Goal: Information Seeking & Learning: Check status

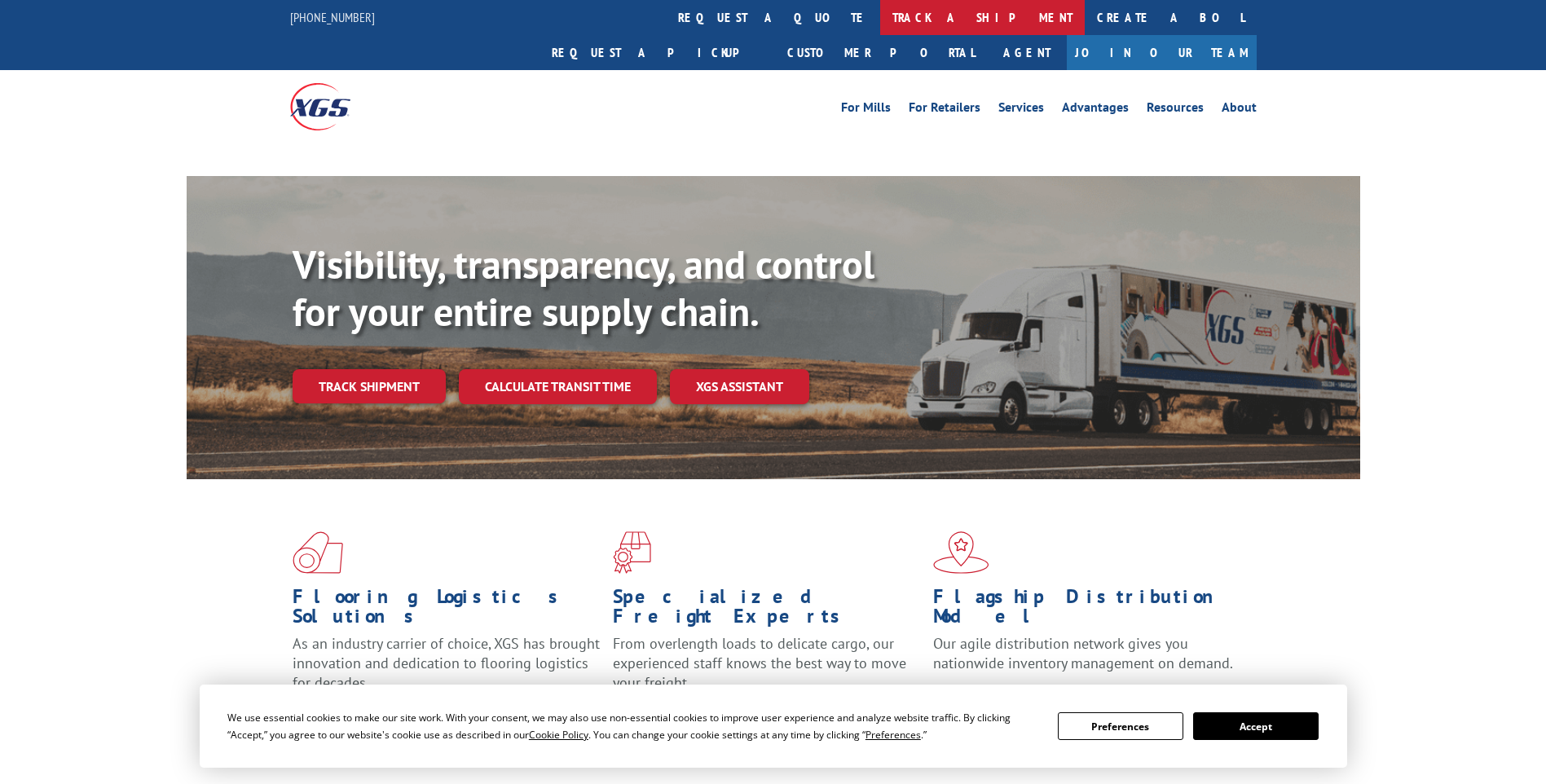
click at [880, 33] on link "track a shipment" at bounding box center [982, 17] width 205 height 35
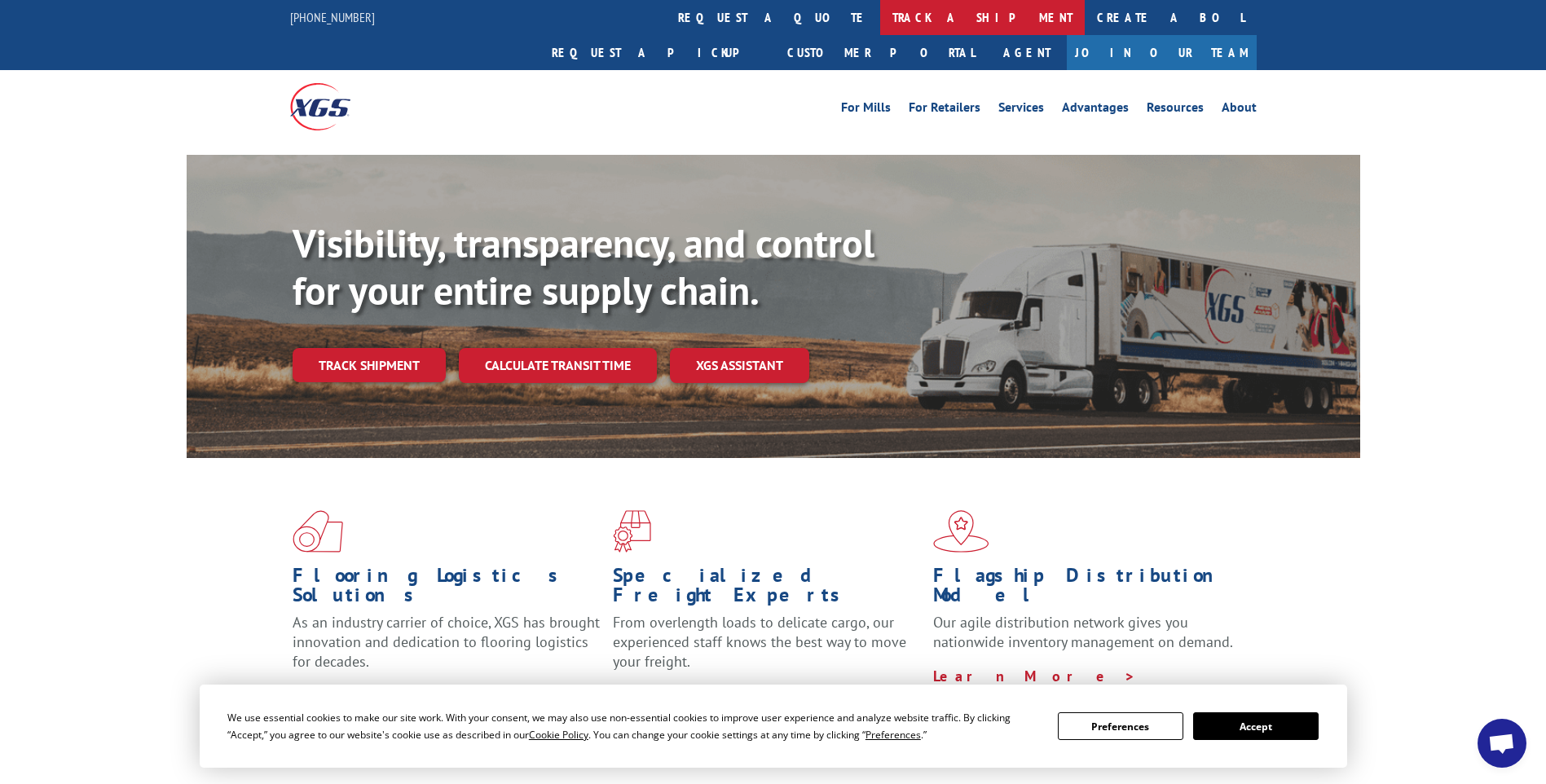
click at [880, 19] on link "track a shipment" at bounding box center [982, 17] width 205 height 35
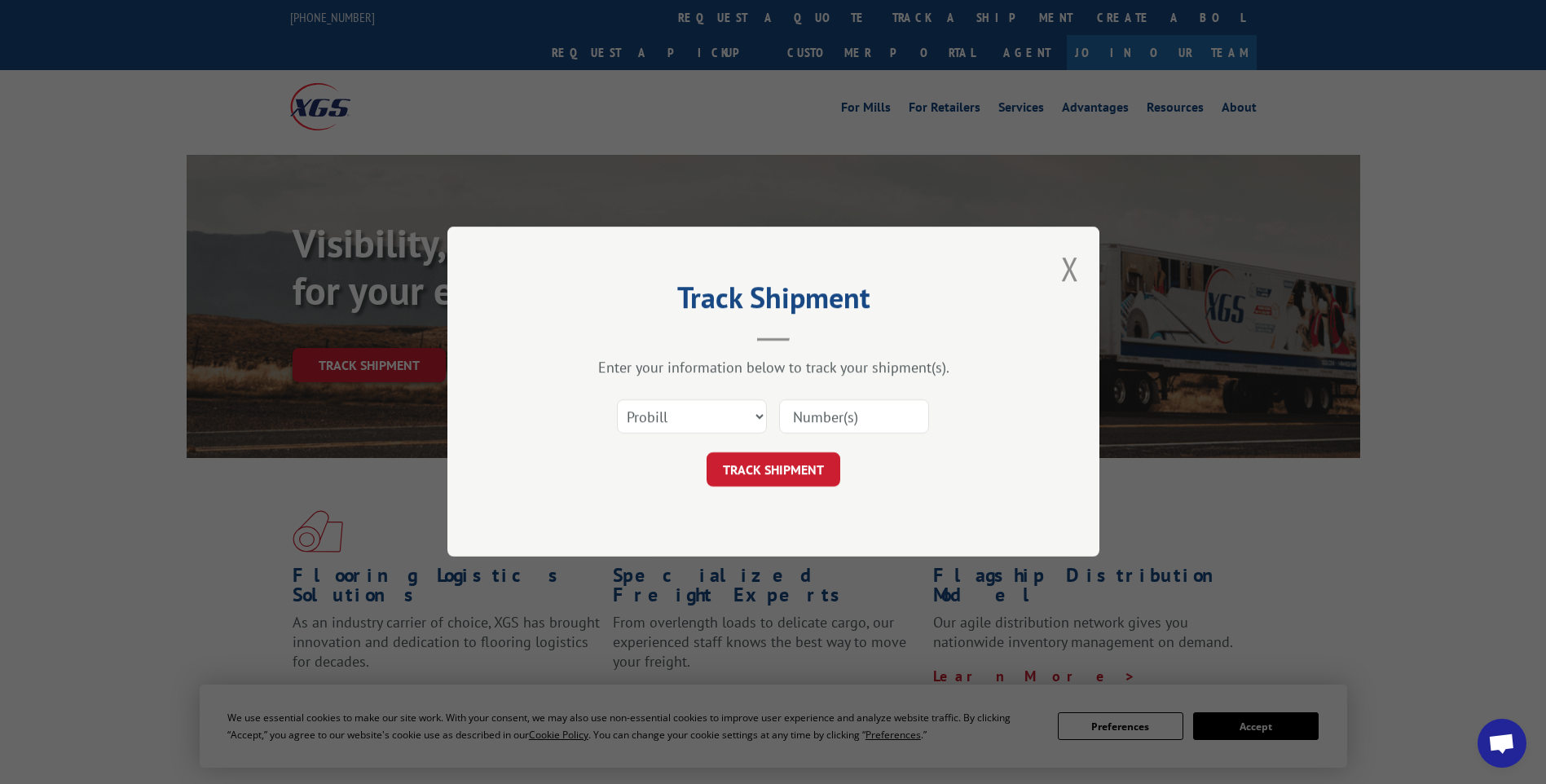
click at [828, 414] on input at bounding box center [854, 417] width 150 height 34
paste input "17690199"
type input "17690199"
click at [783, 462] on button "TRACK SHIPMENT" at bounding box center [773, 469] width 134 height 34
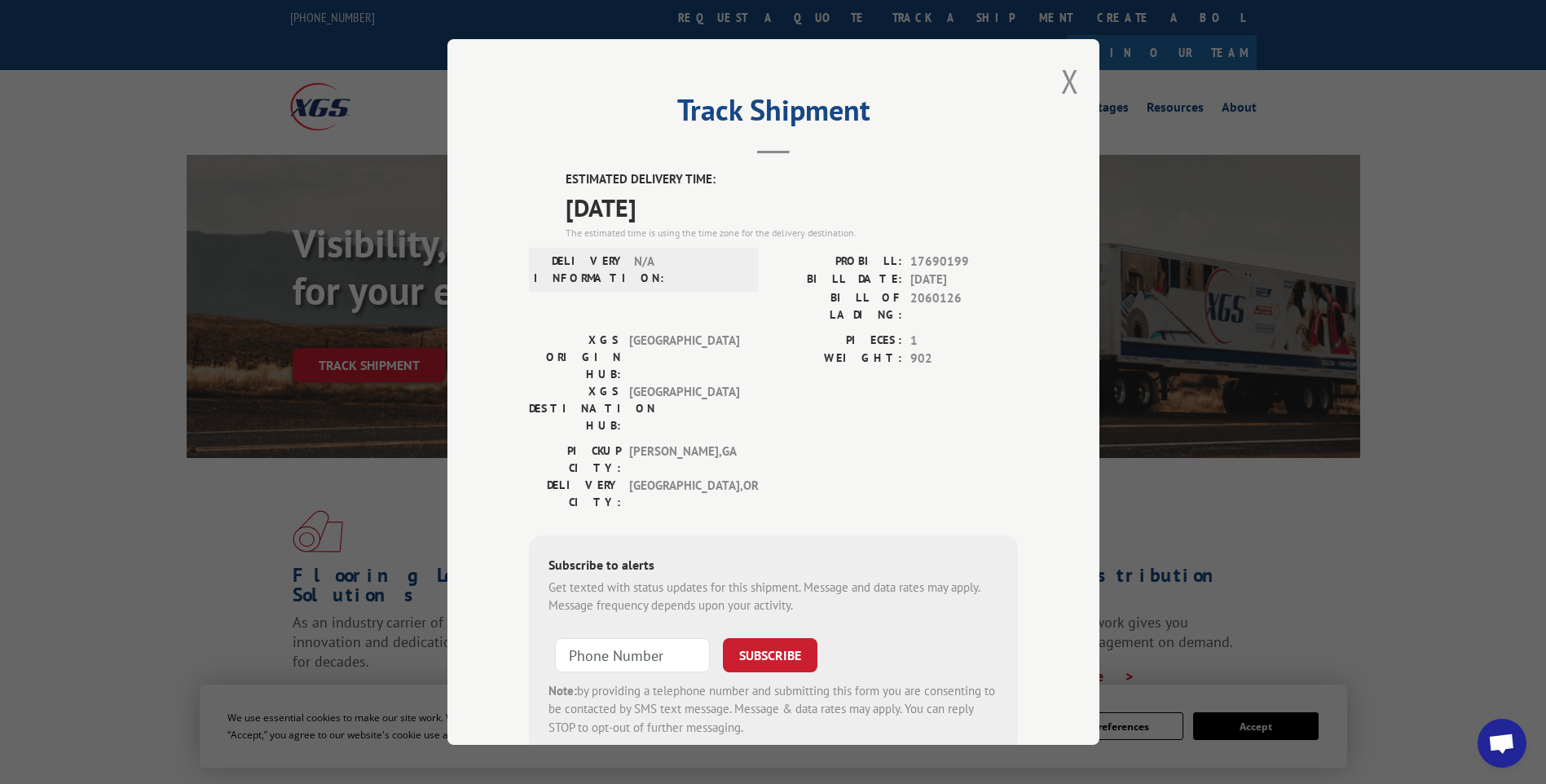
click at [1072, 74] on div "Track Shipment ESTIMATED DELIVERY TIME: [DATE] The estimated time is using the …" at bounding box center [773, 392] width 652 height 706
drag, startPoint x: 1061, startPoint y: 61, endPoint x: 1066, endPoint y: 77, distance: 16.8
click at [1062, 61] on button "Close modal" at bounding box center [1071, 81] width 18 height 43
